Goal: Feedback & Contribution: Leave review/rating

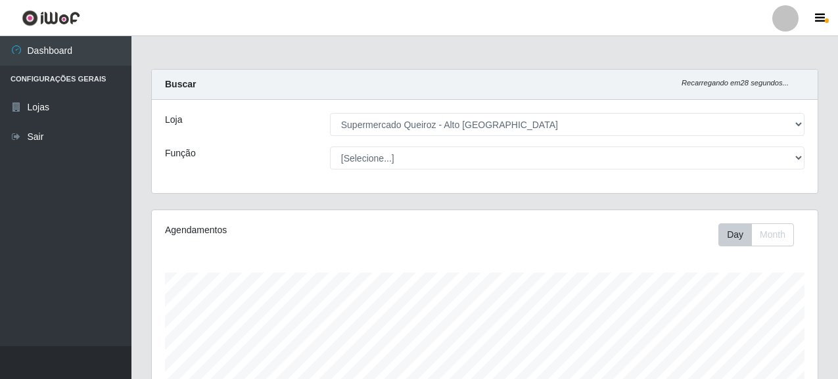
select select "496"
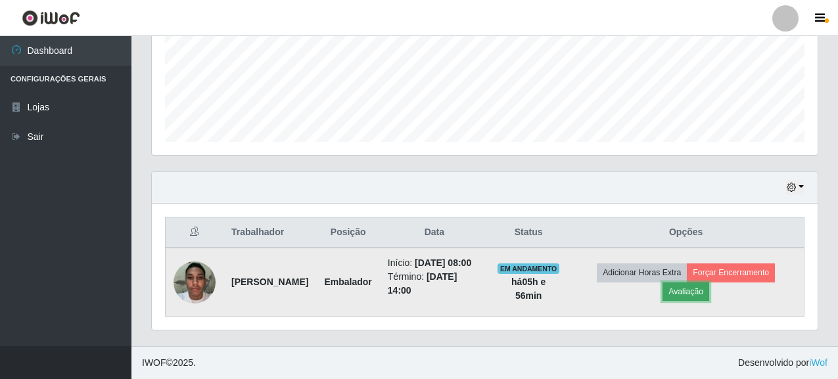
click at [693, 293] on button "Avaliação" at bounding box center [685, 292] width 47 height 18
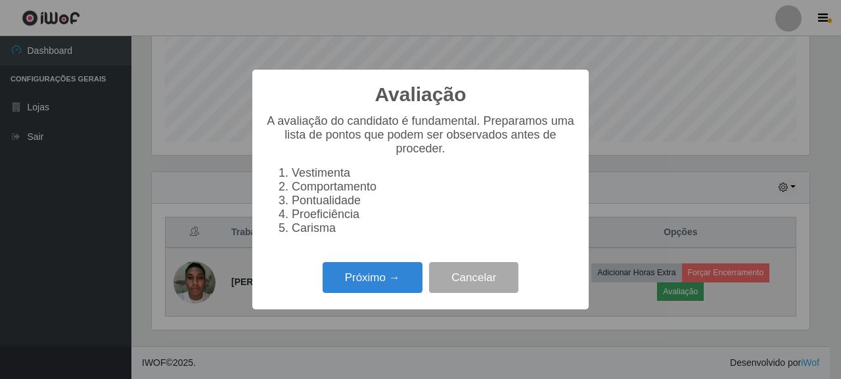
scroll to position [656857, 656472]
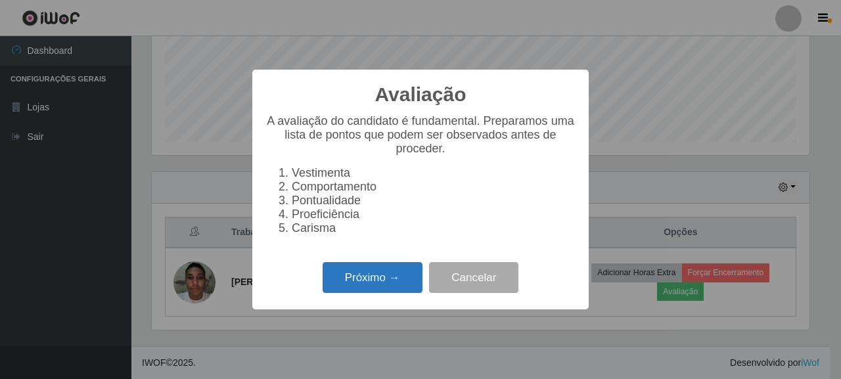
click at [383, 282] on button "Próximo →" at bounding box center [373, 277] width 100 height 31
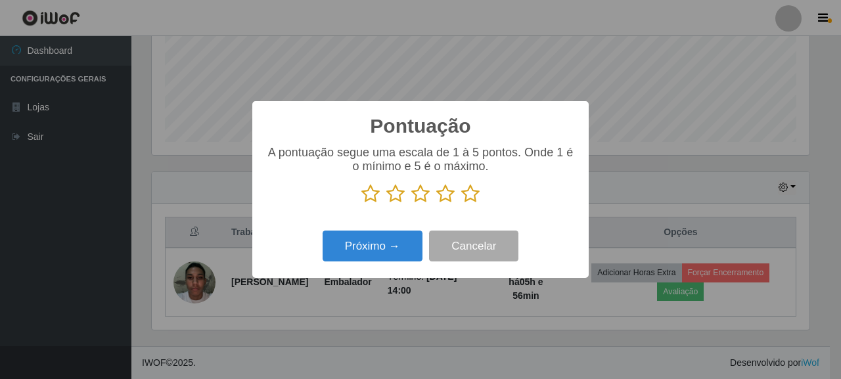
click at [442, 196] on icon at bounding box center [445, 194] width 18 height 20
click at [436, 204] on input "radio" at bounding box center [436, 204] width 0 height 0
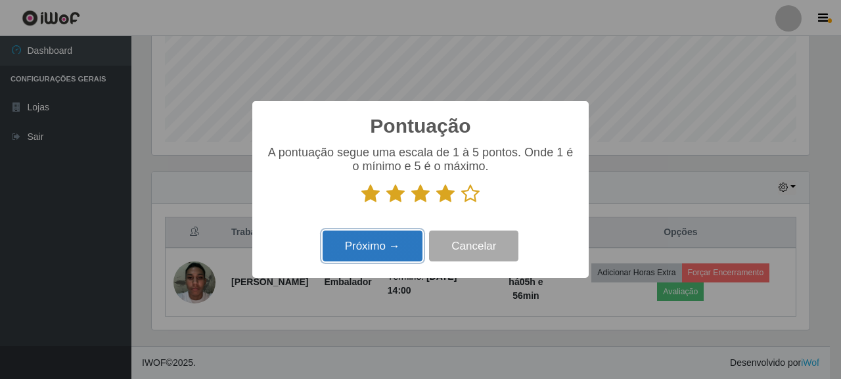
click at [388, 246] on button "Próximo →" at bounding box center [373, 246] width 100 height 31
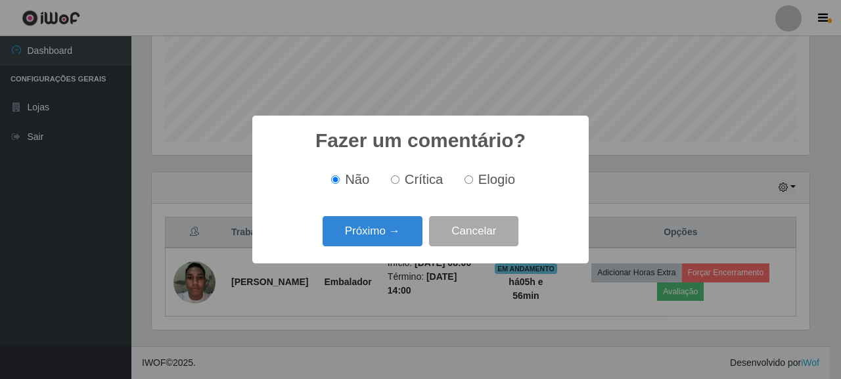
click at [465, 181] on input "Elogio" at bounding box center [469, 179] width 9 height 9
radio input "true"
click at [359, 185] on span "Não" at bounding box center [357, 179] width 24 height 14
click at [340, 184] on input "Não" at bounding box center [335, 179] width 9 height 9
radio input "true"
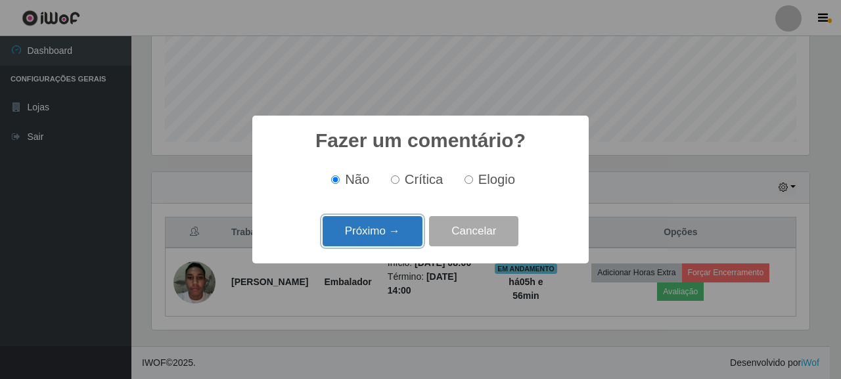
click at [385, 233] on button "Próximo →" at bounding box center [373, 231] width 100 height 31
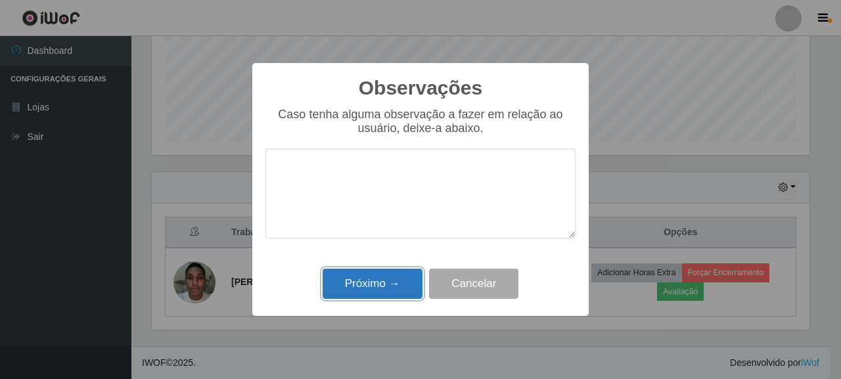
click at [382, 283] on button "Próximo →" at bounding box center [373, 284] width 100 height 31
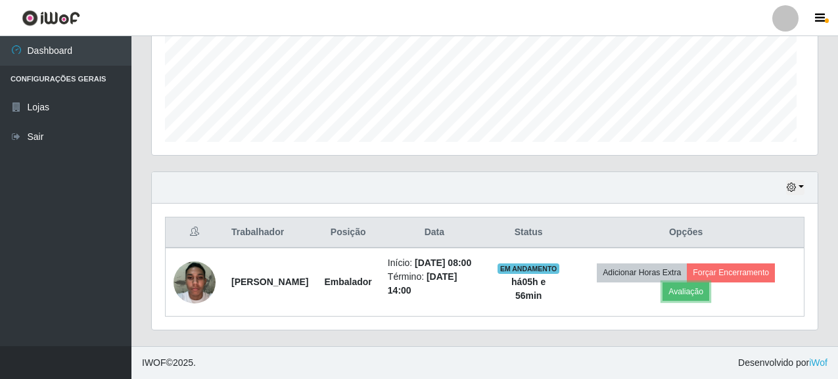
scroll to position [273, 666]
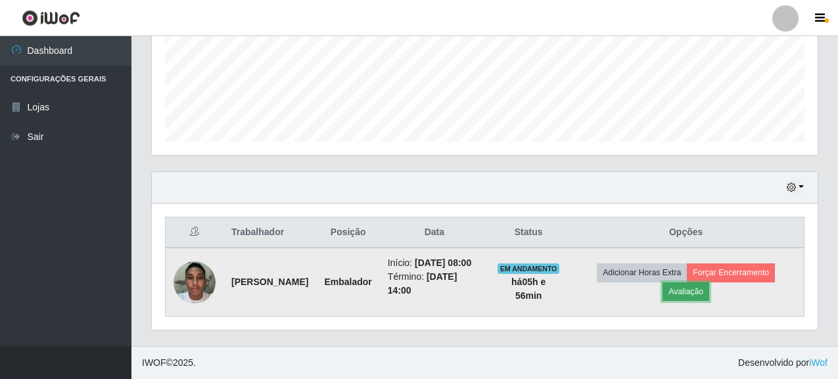
click at [687, 294] on button "Avaliação" at bounding box center [685, 292] width 47 height 18
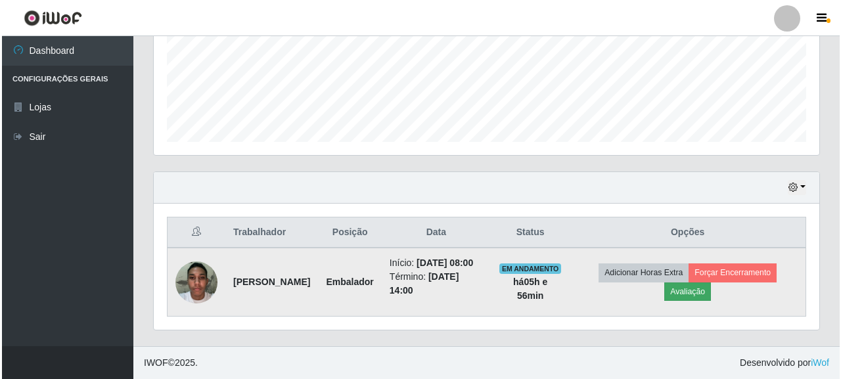
scroll to position [273, 658]
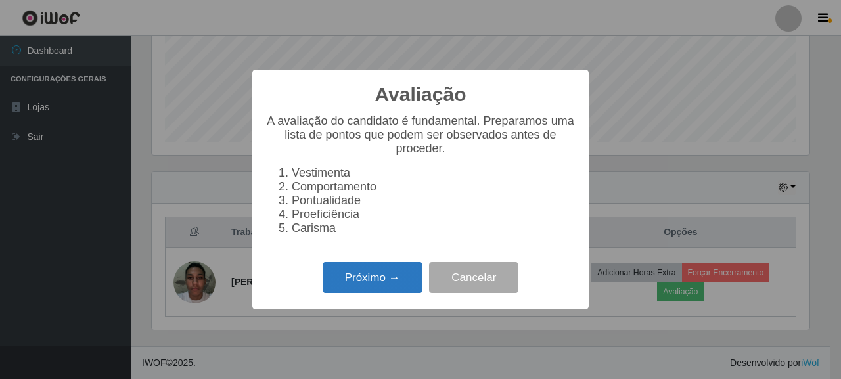
click at [380, 288] on button "Próximo →" at bounding box center [373, 277] width 100 height 31
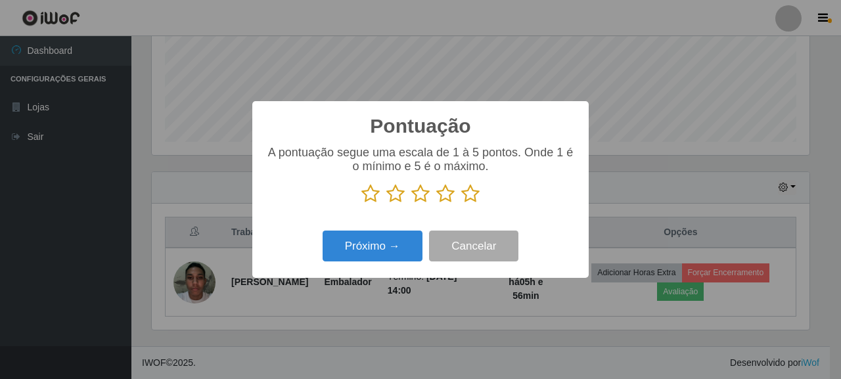
scroll to position [656857, 656472]
click at [442, 199] on icon at bounding box center [445, 194] width 18 height 20
click at [436, 204] on input "radio" at bounding box center [436, 204] width 0 height 0
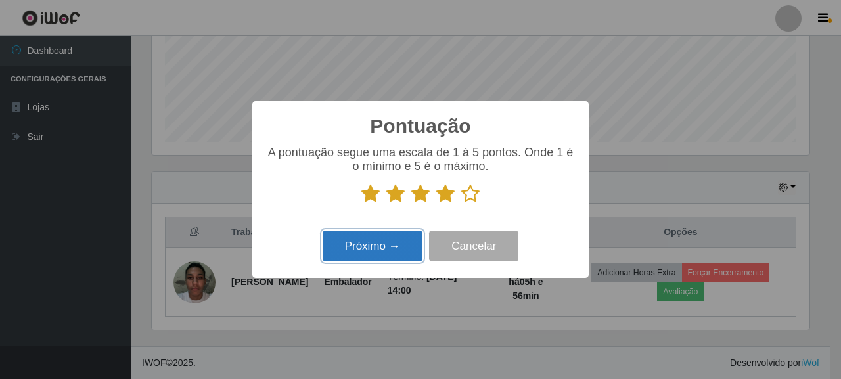
click at [387, 246] on button "Próximo →" at bounding box center [373, 246] width 100 height 31
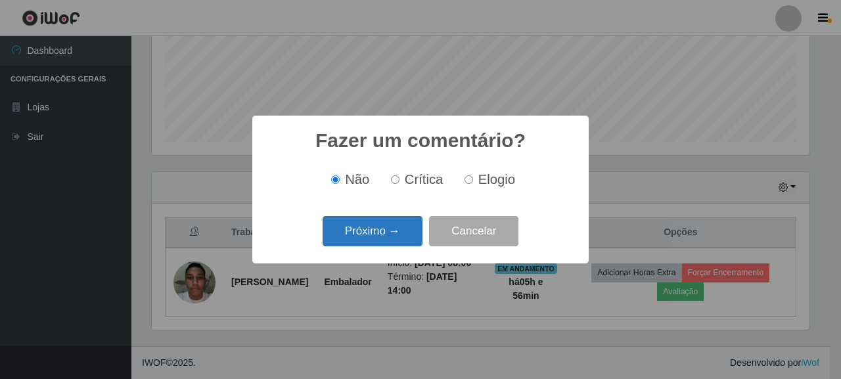
click at [375, 230] on button "Próximo →" at bounding box center [373, 231] width 100 height 31
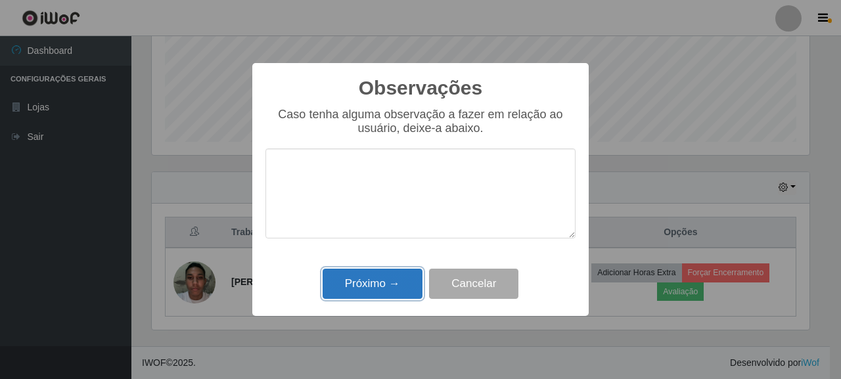
click at [388, 292] on button "Próximo →" at bounding box center [373, 284] width 100 height 31
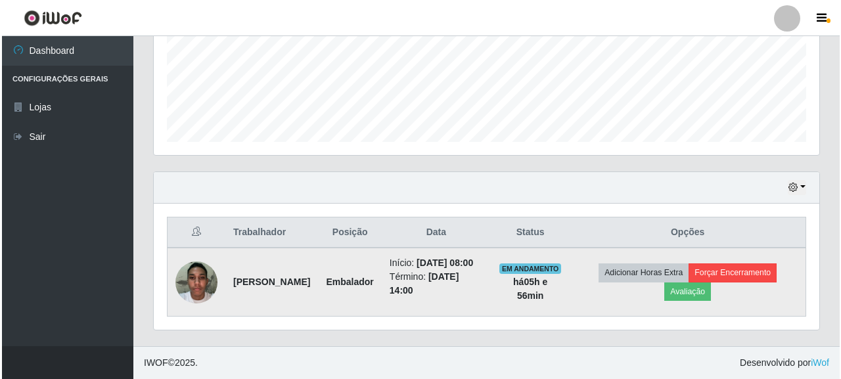
scroll to position [318, 0]
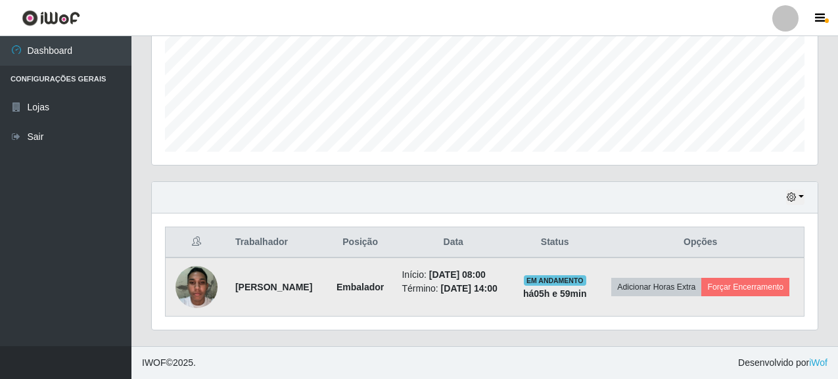
click at [733, 298] on td "Adicionar Horas Extra Forçar Encerramento" at bounding box center [700, 287] width 207 height 59
click at [732, 292] on button "Forçar Encerramento" at bounding box center [745, 287] width 88 height 18
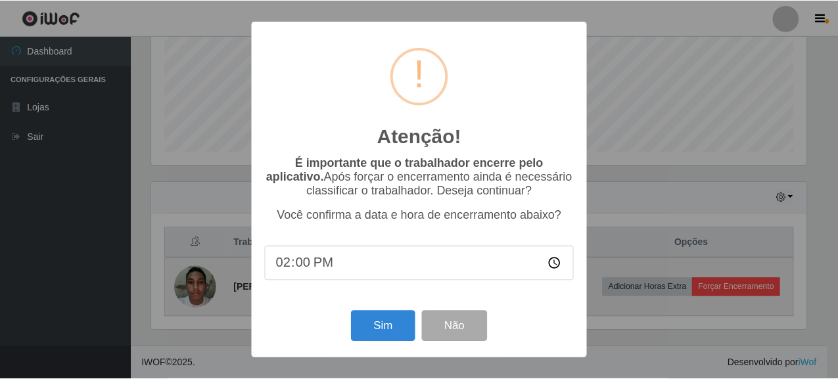
scroll to position [273, 658]
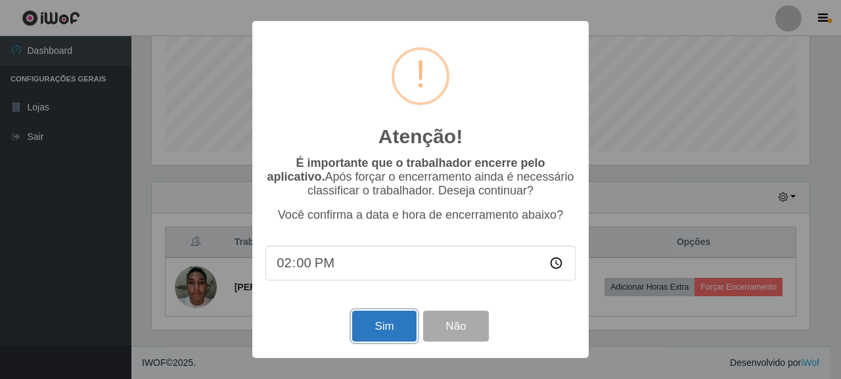
click at [380, 332] on button "Sim" at bounding box center [384, 326] width 64 height 31
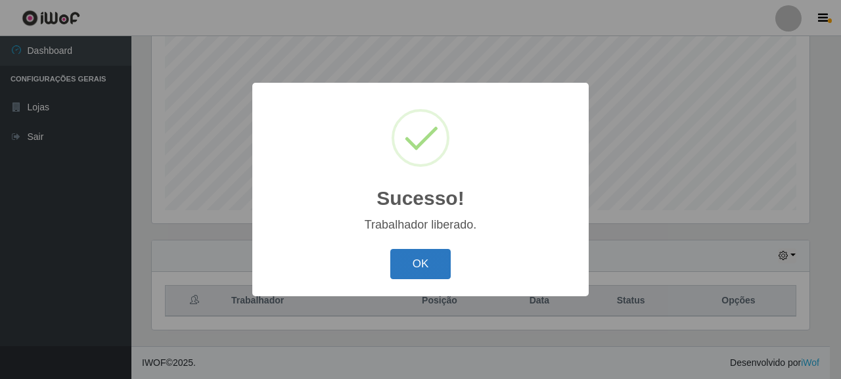
click at [446, 264] on button "OK" at bounding box center [420, 264] width 61 height 31
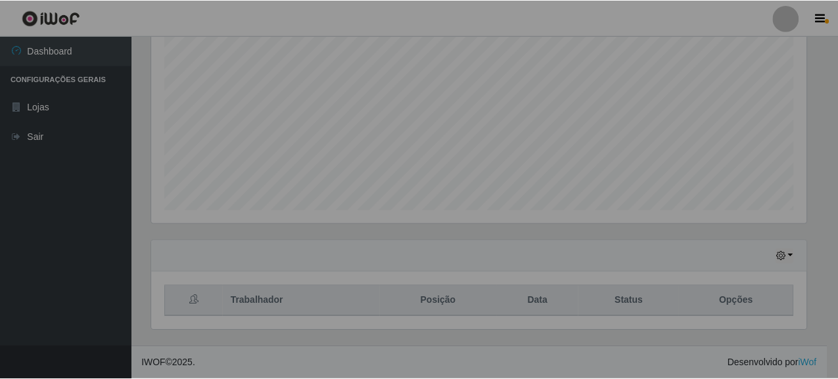
scroll to position [273, 666]
